Goal: Obtain resource: Download file/media

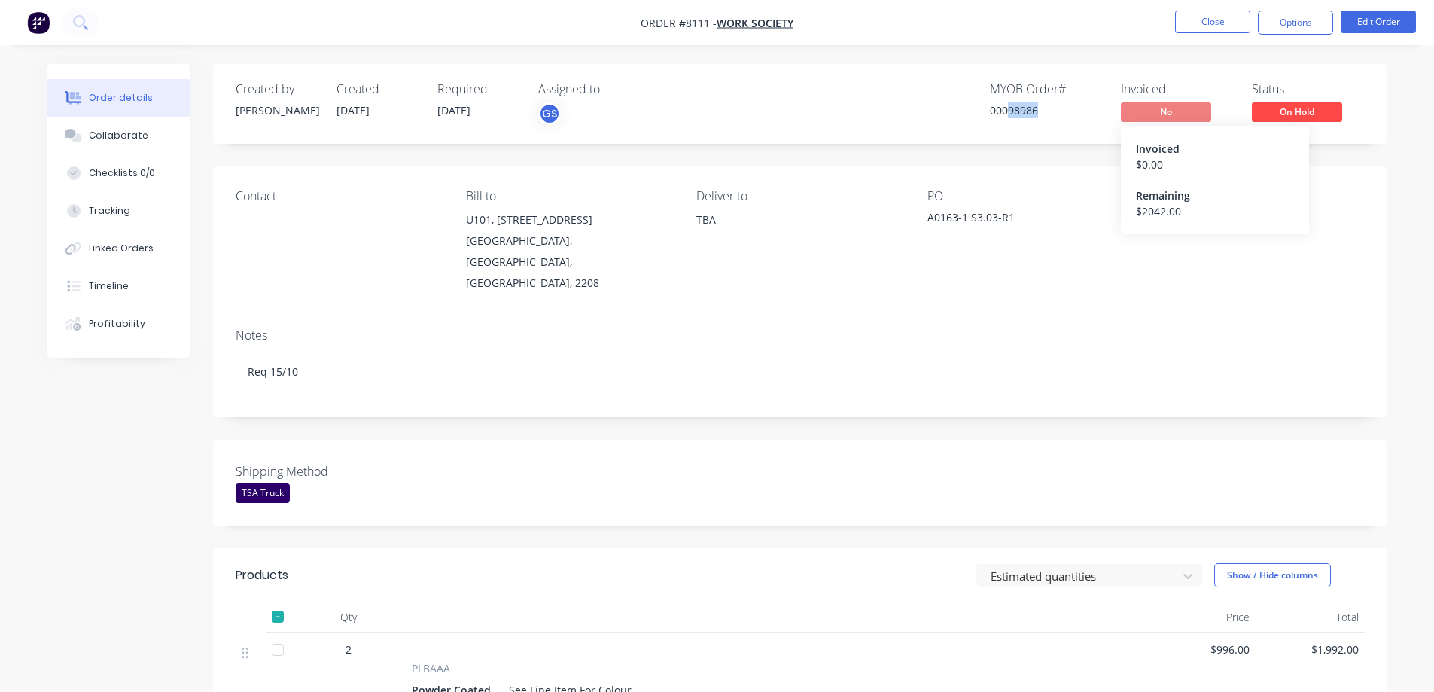
drag, startPoint x: 1008, startPoint y: 108, endPoint x: 1038, endPoint y: 113, distance: 30.6
click at [1038, 113] on div "00098986" at bounding box center [1046, 110] width 113 height 16
copy div "98986"
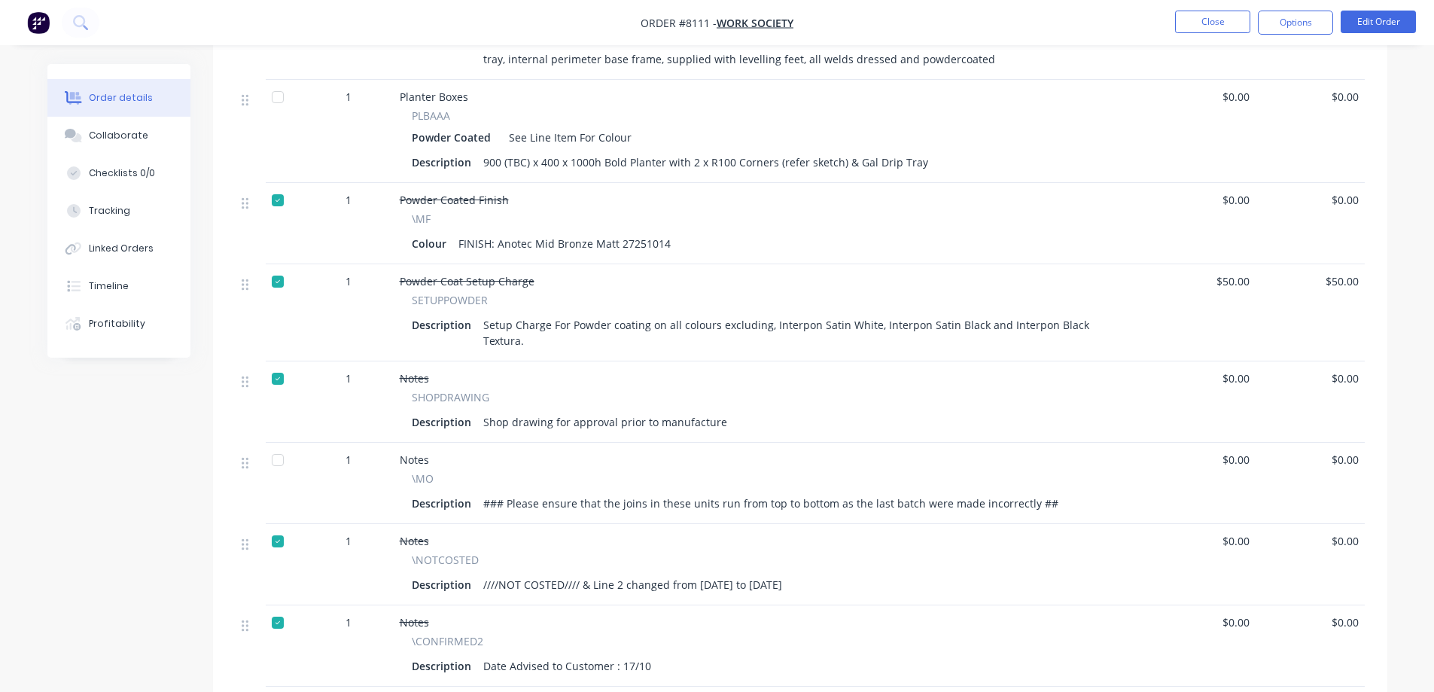
scroll to position [678, 0]
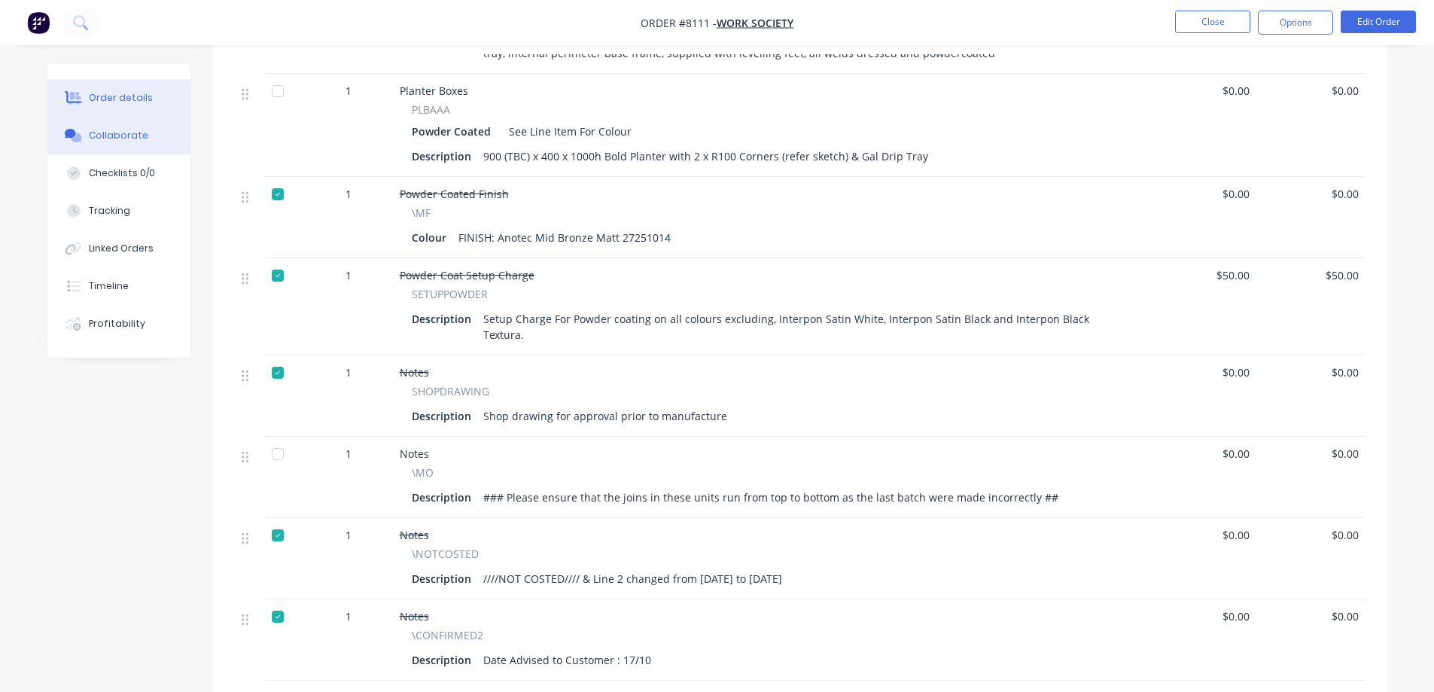
click at [105, 130] on div "Collaborate" at bounding box center [118, 136] width 59 height 14
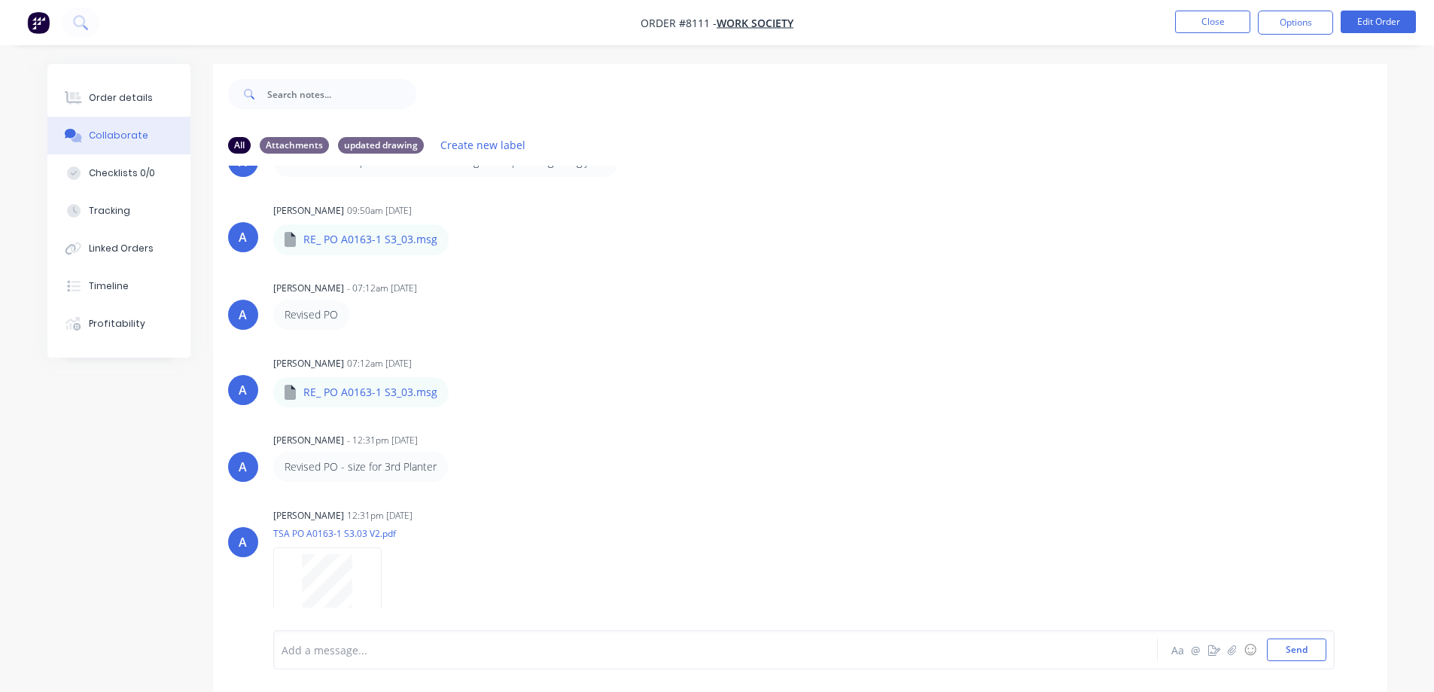
scroll to position [400, 0]
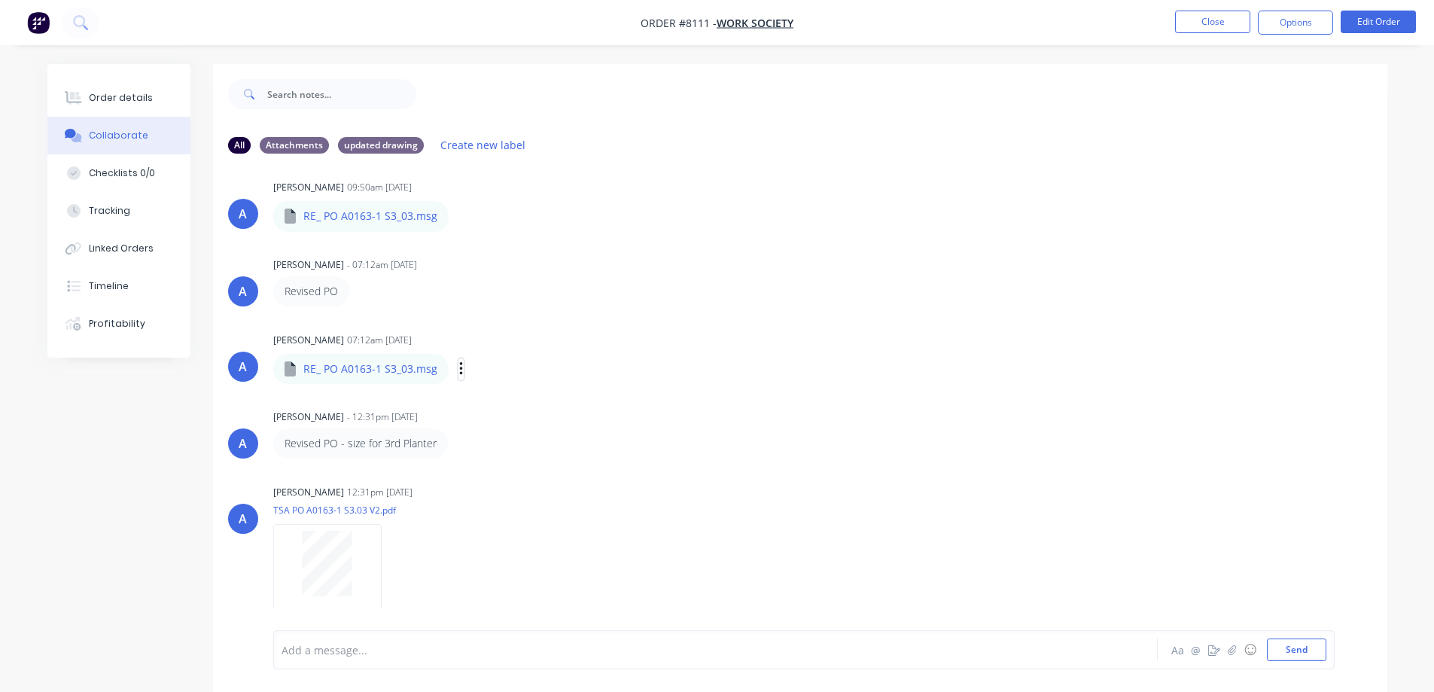
click at [459, 367] on icon "button" at bounding box center [460, 369] width 3 height 14
click at [0, 0] on button "Download" at bounding box center [0, 0] width 0 height 0
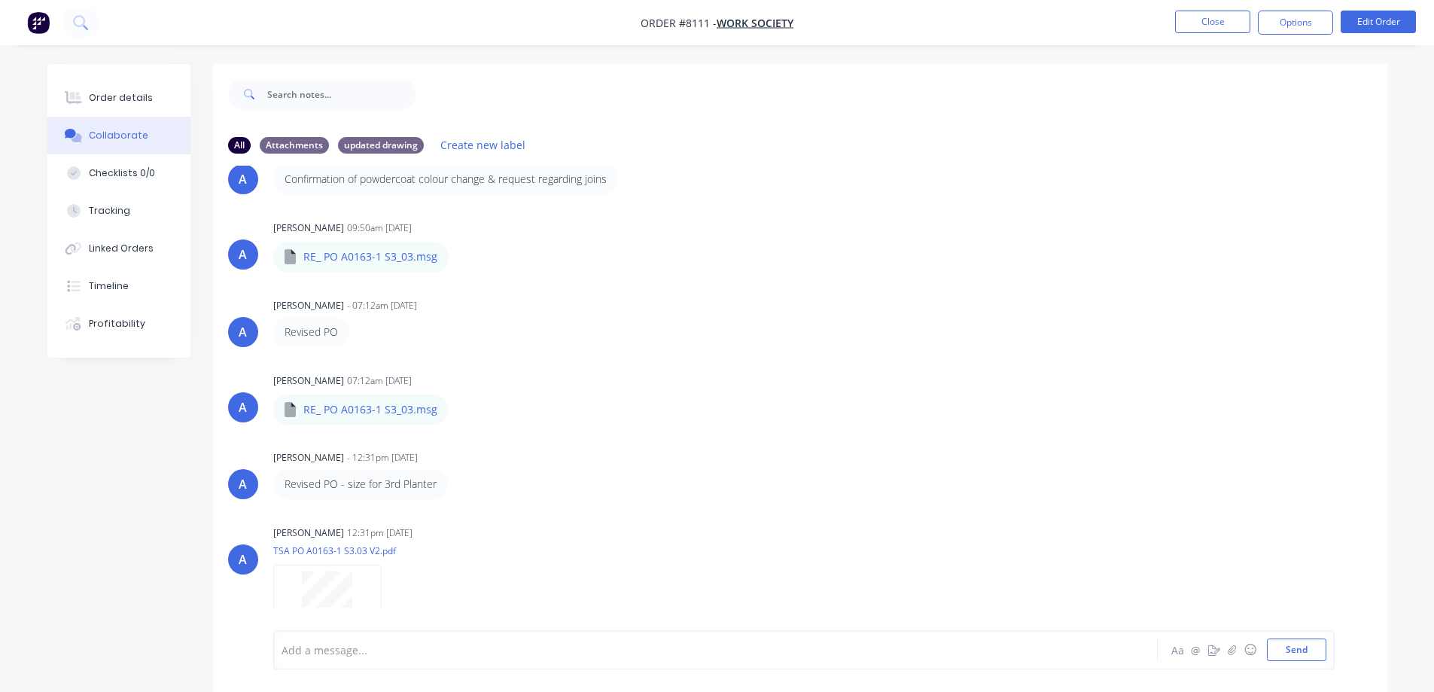
scroll to position [325, 0]
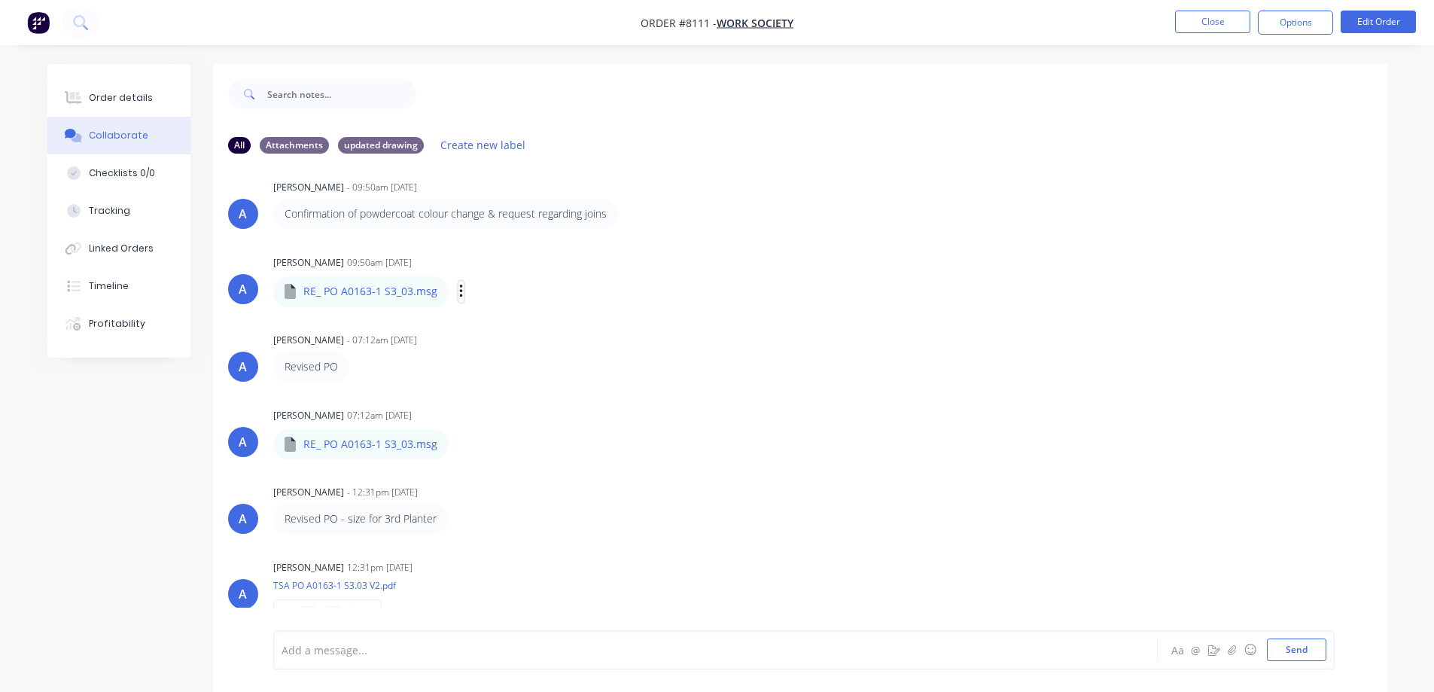
click at [459, 291] on icon "button" at bounding box center [460, 292] width 3 height 14
click at [516, 331] on button "Download" at bounding box center [559, 332] width 169 height 34
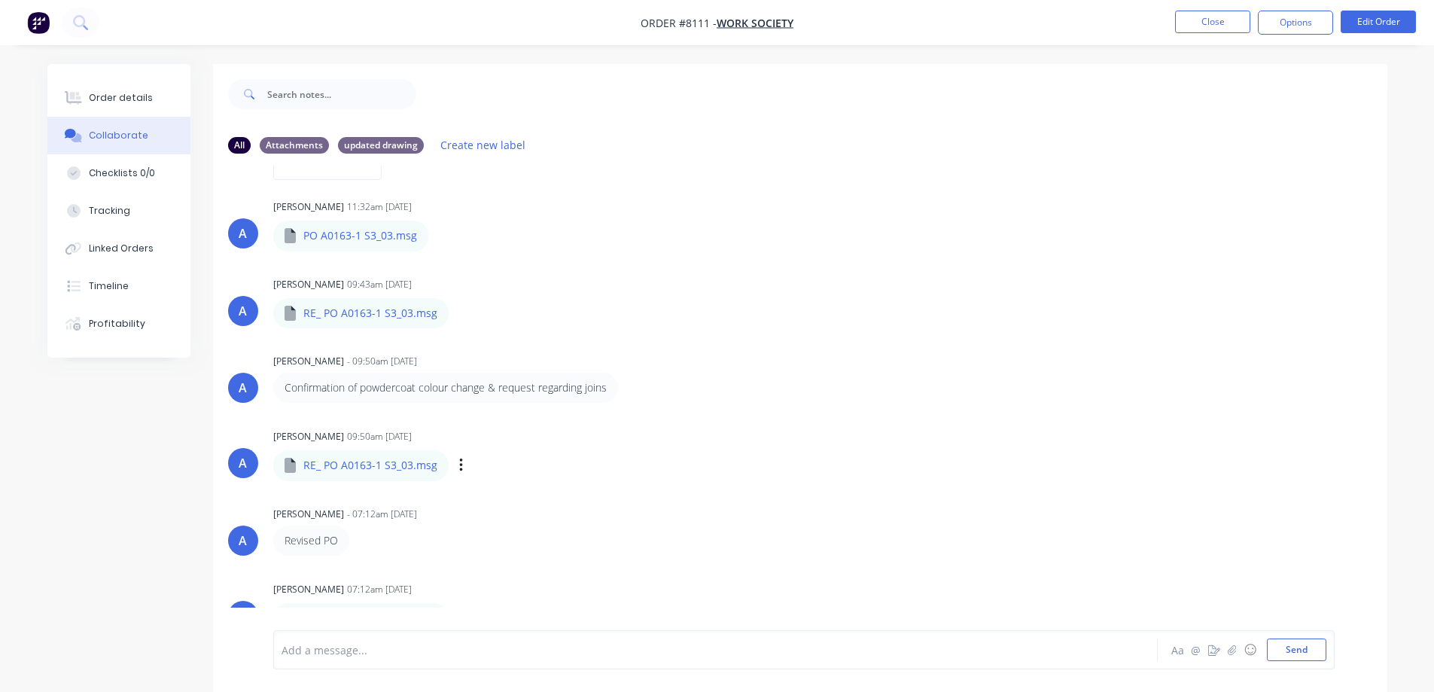
scroll to position [226, 0]
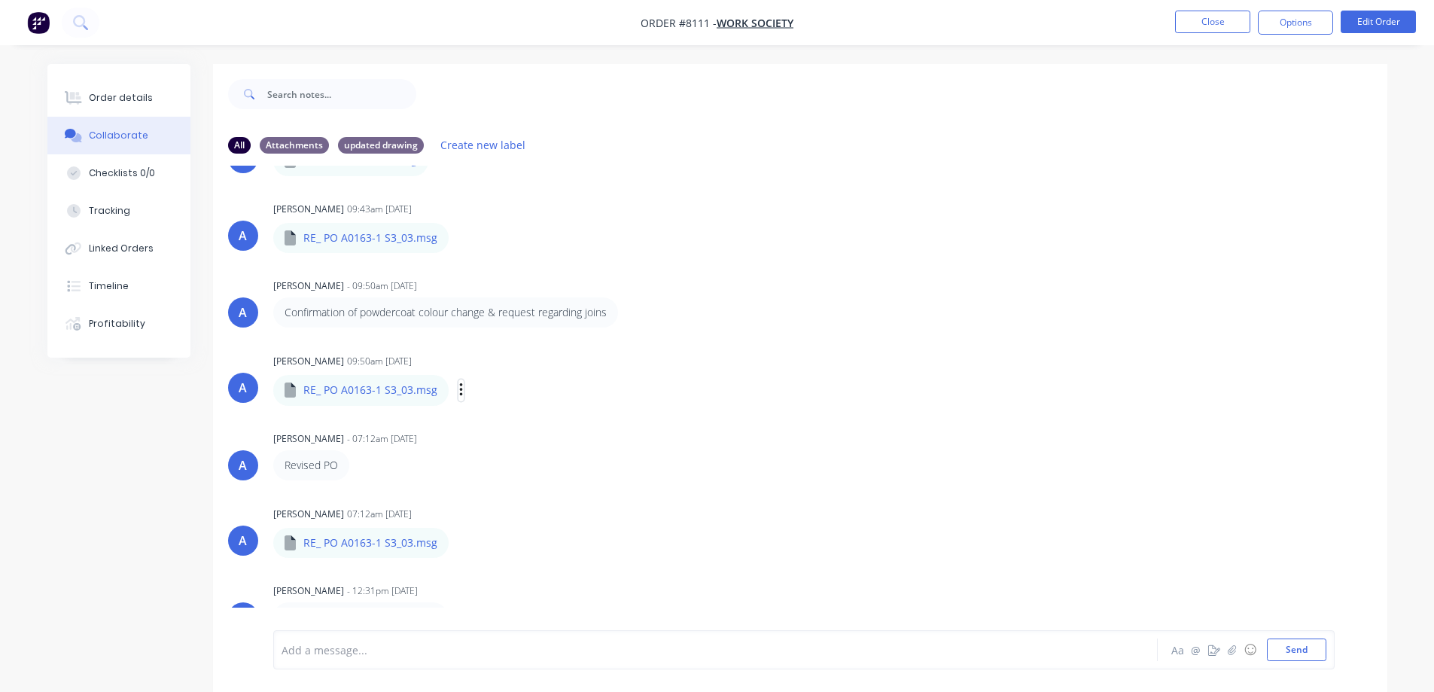
click at [460, 390] on icon "button" at bounding box center [460, 390] width 3 height 14
click at [529, 431] on button "Download" at bounding box center [559, 430] width 169 height 34
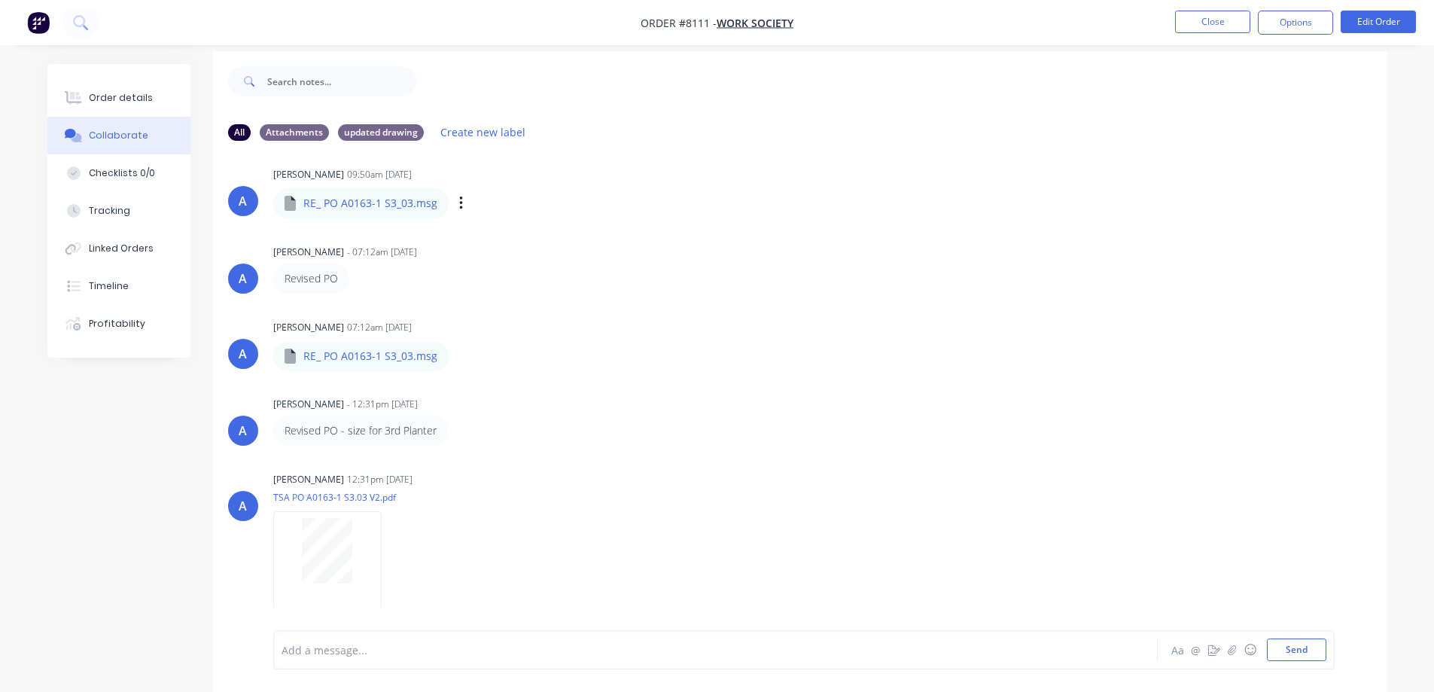
scroll to position [23, 0]
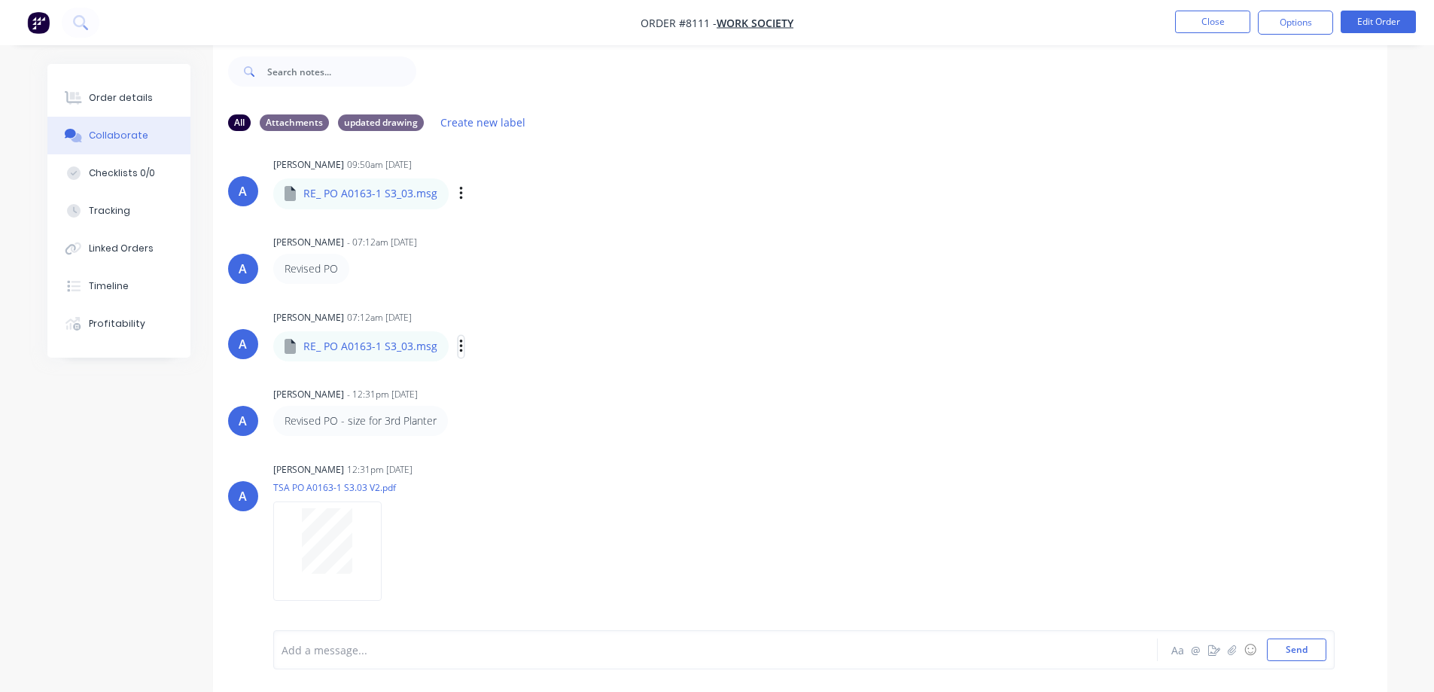
click at [459, 343] on icon "button" at bounding box center [461, 346] width 5 height 17
click at [500, 387] on button "Download" at bounding box center [559, 387] width 169 height 34
click at [1208, 21] on button "Close" at bounding box center [1212, 22] width 75 height 23
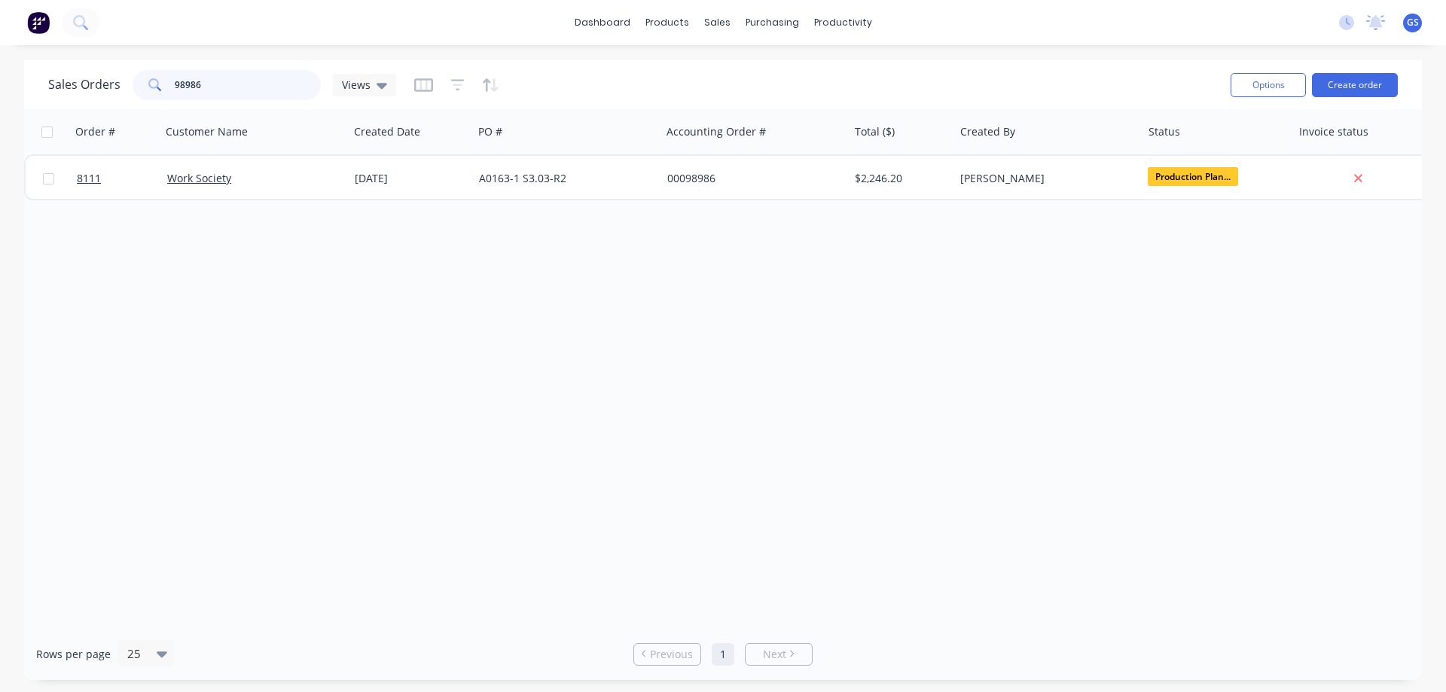
drag, startPoint x: 216, startPoint y: 88, endPoint x: 147, endPoint y: 88, distance: 69.3
click at [147, 88] on div "98986" at bounding box center [227, 85] width 188 height 30
type input "6818"
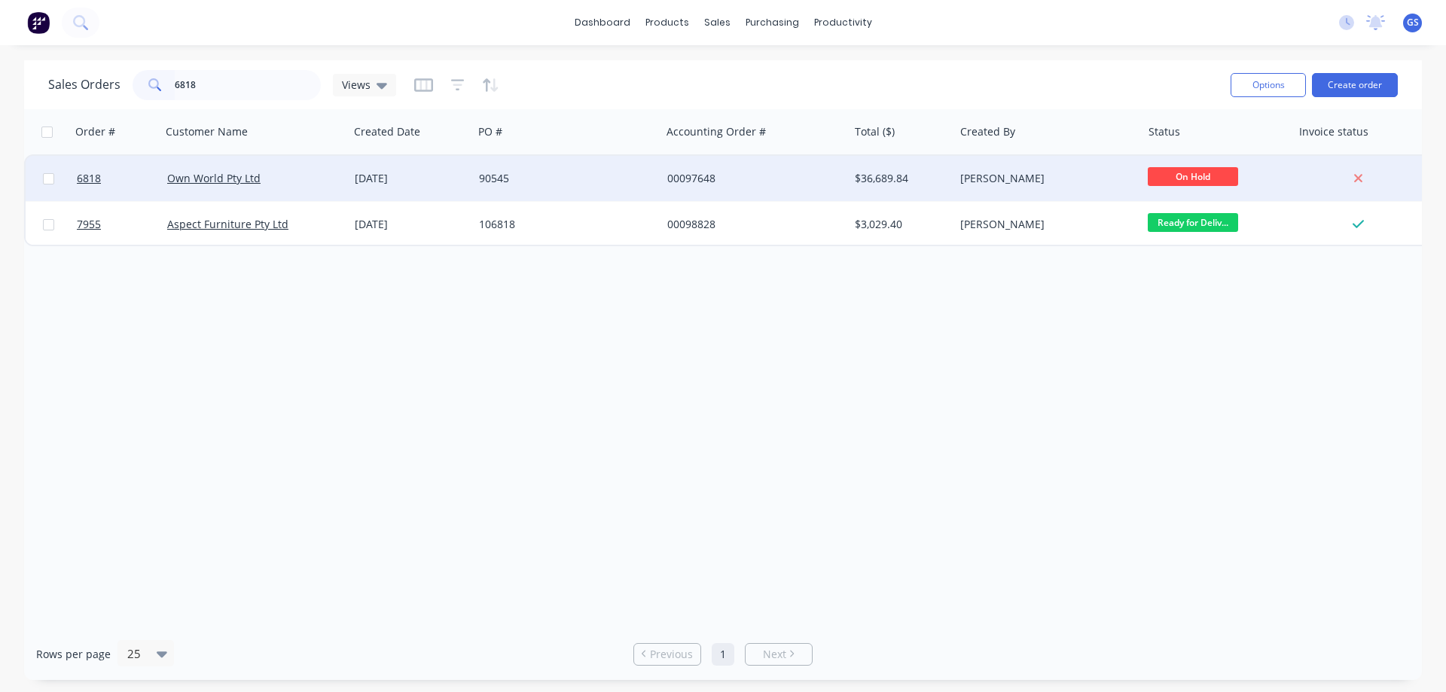
click at [291, 187] on div "Own World Pty Ltd" at bounding box center [254, 178] width 187 height 45
